Goal: Task Accomplishment & Management: Complete application form

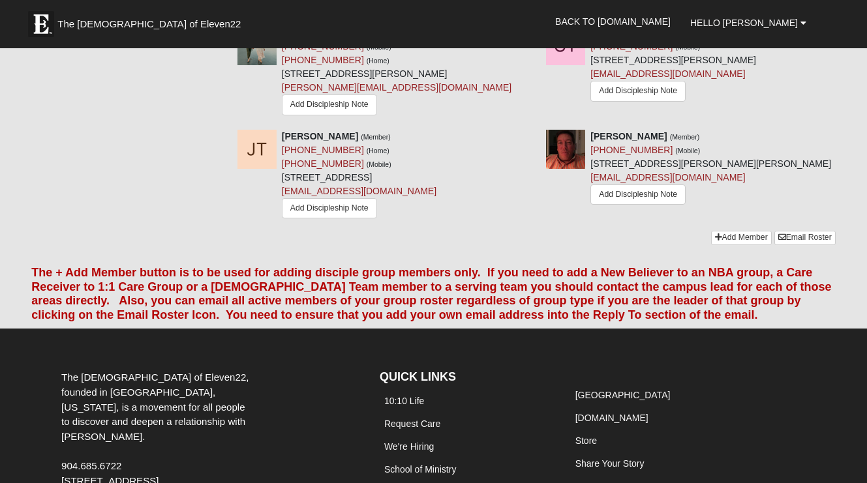
scroll to position [1639, 0]
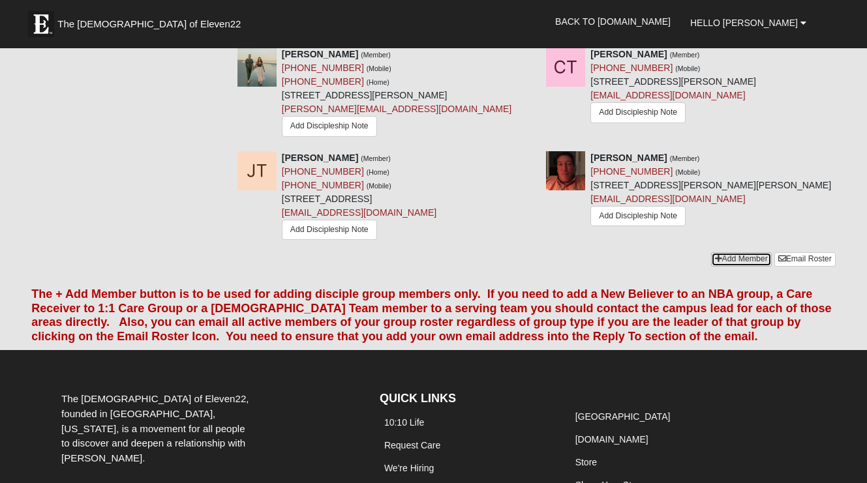
click at [754, 252] on link "Add Member" at bounding box center [741, 259] width 61 height 14
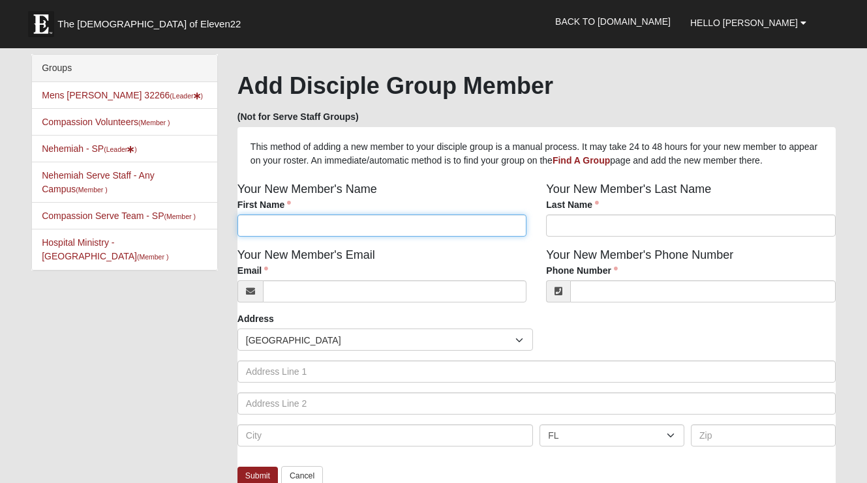
click at [321, 224] on input "First Name" at bounding box center [381, 226] width 289 height 22
type input "Charlie"
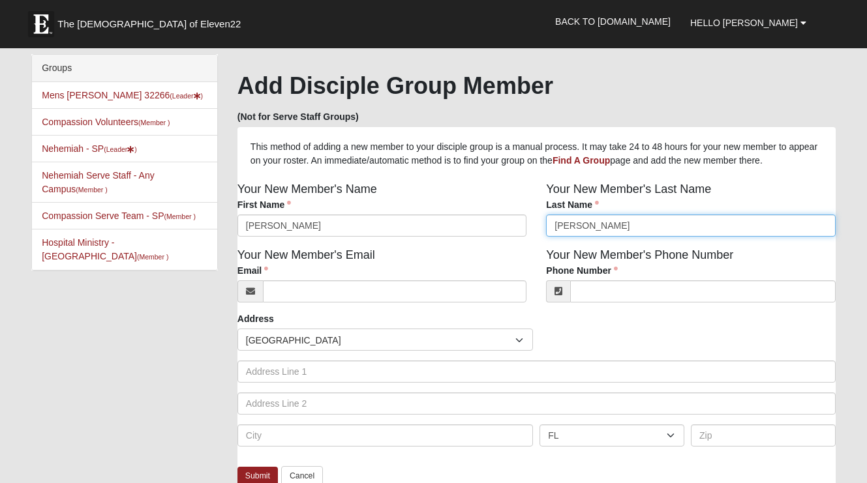
type input "Remaley"
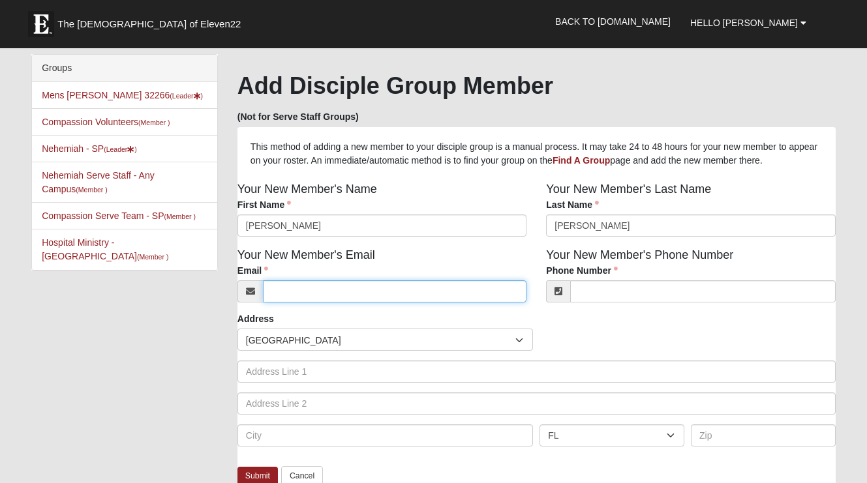
click at [354, 293] on input "Email" at bounding box center [394, 291] width 263 height 22
paste input "cremaley@teksystems.com"
type input "cremaley@teksystems.com"
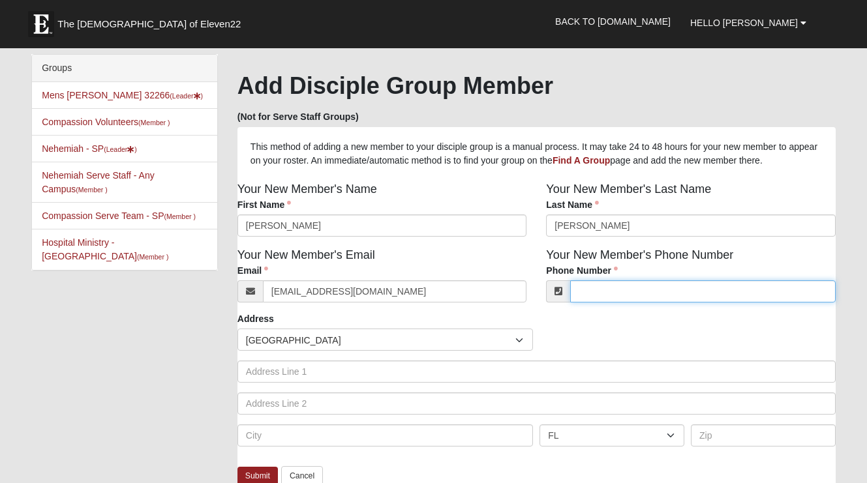
click at [625, 287] on input "Phone Number" at bounding box center [702, 291] width 265 height 22
type input "(404) 317-9652"
click at [620, 339] on div "Countries United States ------------------------ Afghanistan Aland Islands Alba…" at bounding box center [536, 340] width 605 height 22
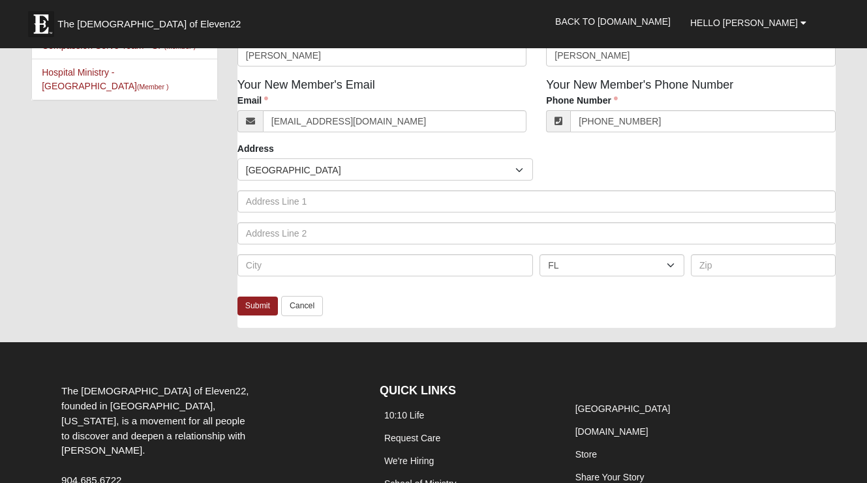
scroll to position [173, 0]
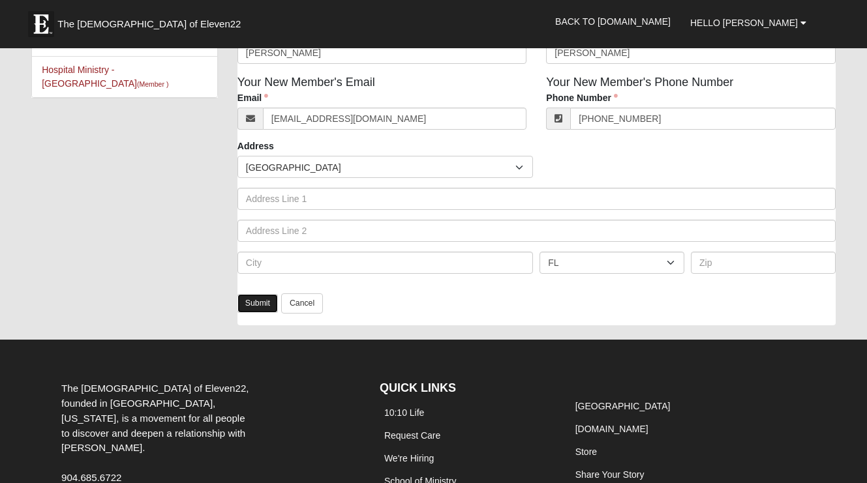
click at [245, 303] on link "Submit" at bounding box center [257, 303] width 40 height 19
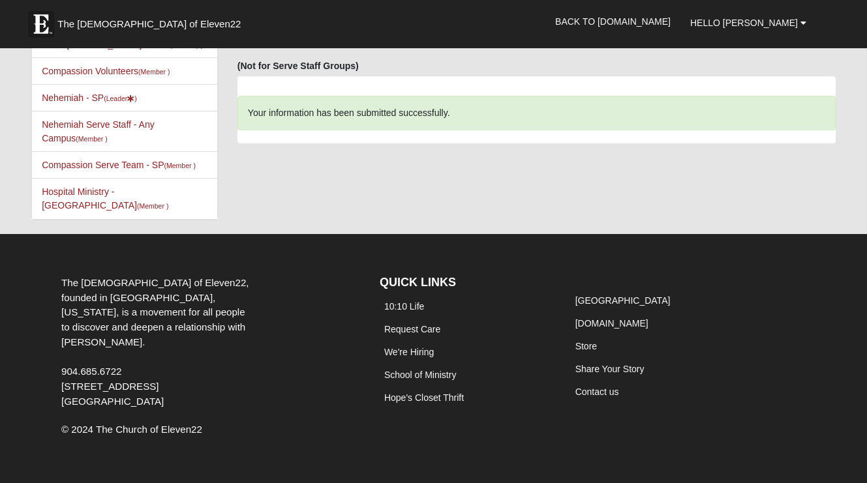
scroll to position [0, 0]
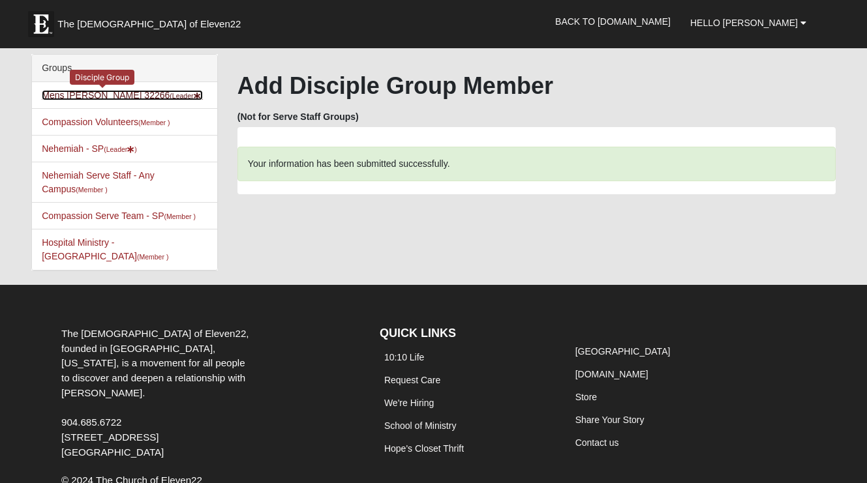
click at [109, 95] on link "Mens Phillips 32266 (Leader )" at bounding box center [122, 95] width 161 height 10
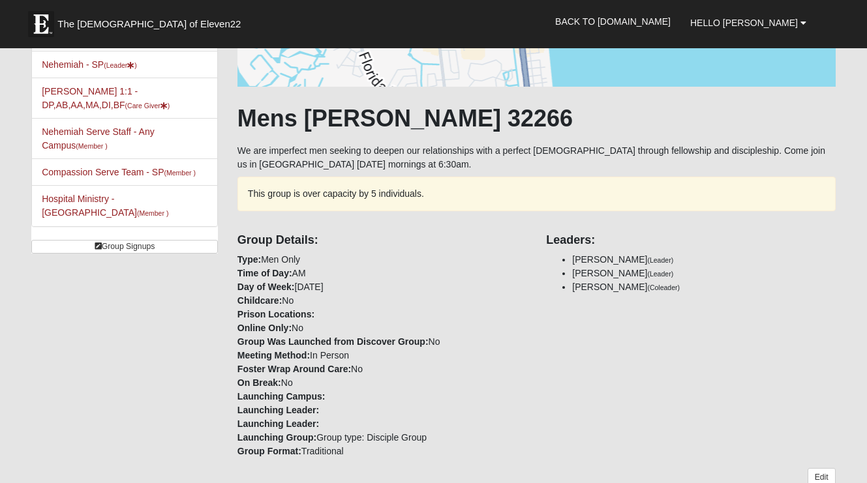
scroll to position [149, 0]
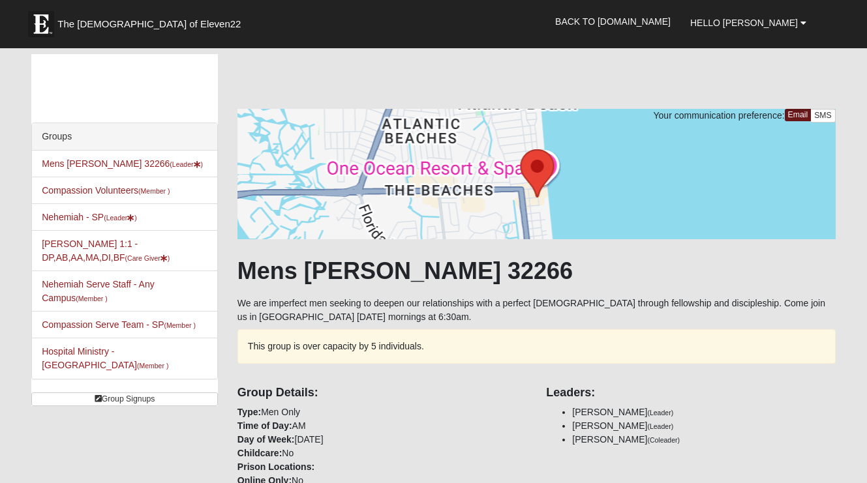
scroll to position [149, 0]
